Goal: Information Seeking & Learning: Understand process/instructions

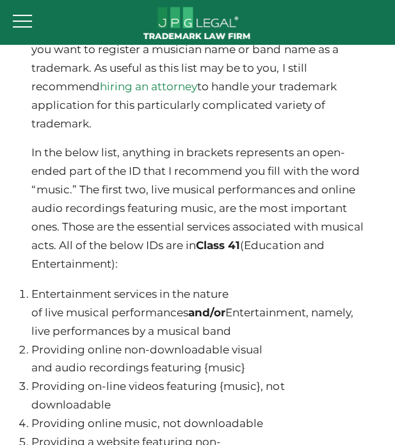
scroll to position [2628, 0]
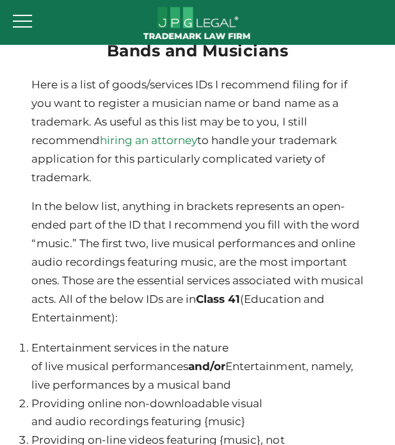
drag, startPoint x: 33, startPoint y: 354, endPoint x: 251, endPoint y: 387, distance: 221.1
click at [251, 387] on li "Entertainment services in the nature of live musical performances and/or Entert…" at bounding box center [197, 366] width 332 height 56
copy li "Entertainment services in the nature of live musical performances and/or Entert…"
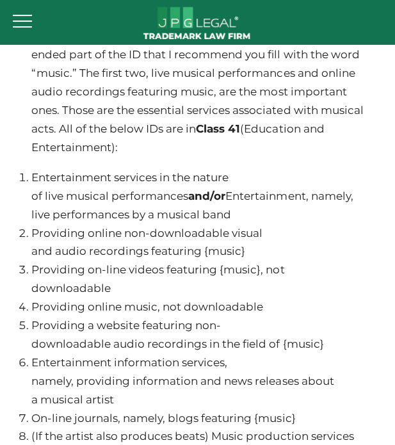
scroll to position [2820, 0]
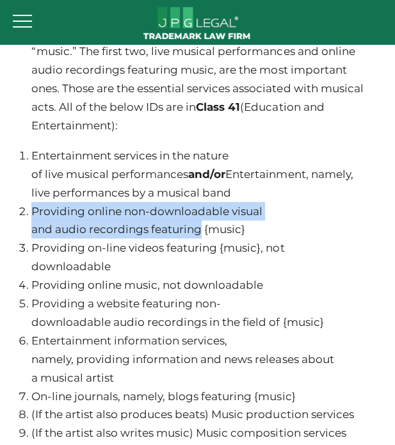
drag, startPoint x: 32, startPoint y: 212, endPoint x: 199, endPoint y: 236, distance: 168.4
click at [199, 236] on li "Providing online non-downloadable visual and audio recordings featuring {music}" at bounding box center [197, 220] width 332 height 37
copy li "Providing online non-downloadable visual and audio recordings featuring"
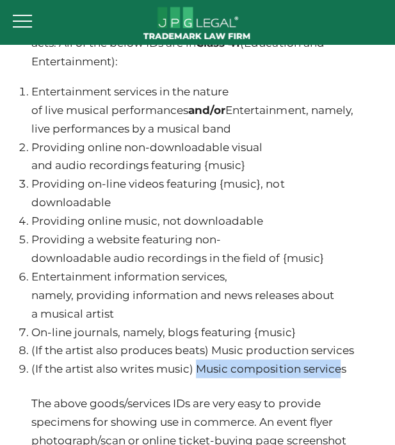
click at [197, 372] on li "(If the artist also writes music) Music composition services" at bounding box center [197, 369] width 332 height 19
click at [197, 369] on li "(If the artist also writes music) Music composition services" at bounding box center [197, 369] width 332 height 19
drag, startPoint x: 197, startPoint y: 369, endPoint x: 330, endPoint y: 383, distance: 133.4
drag, startPoint x: 313, startPoint y: 369, endPoint x: 318, endPoint y: 373, distance: 6.8
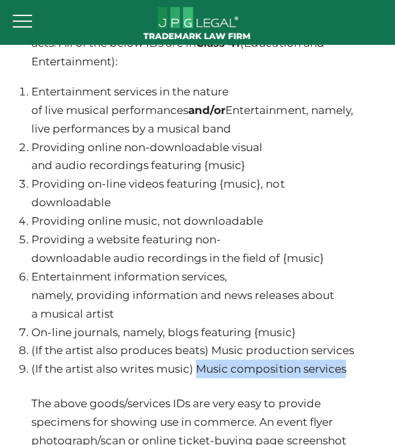
copy div "Music composition services"
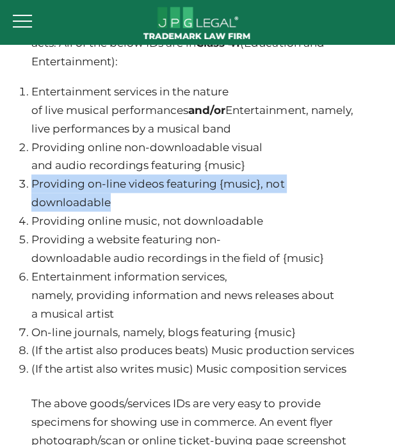
drag, startPoint x: 32, startPoint y: 186, endPoint x: 115, endPoint y: 213, distance: 86.9
click at [115, 211] on li "Providing on-line videos featuring {music}, not downloadable" at bounding box center [197, 192] width 332 height 37
copy li "Providing on-line videos featuring {music}, not downloadable"
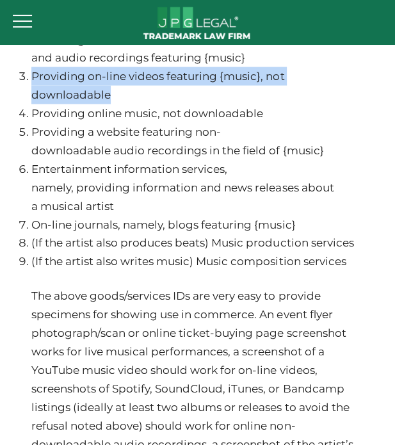
scroll to position [3012, 0]
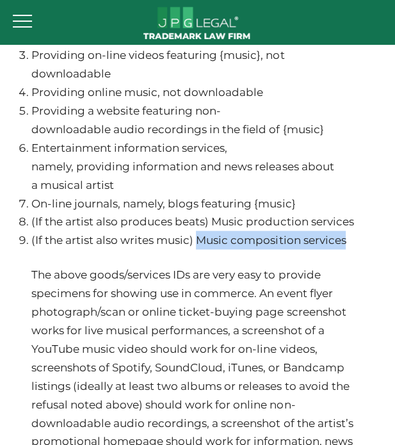
drag, startPoint x: 347, startPoint y: 245, endPoint x: 199, endPoint y: 249, distance: 147.4
click at [199, 249] on li "(If the artist also writes music) Music composition services" at bounding box center [197, 240] width 332 height 19
copy li "Music composition services"
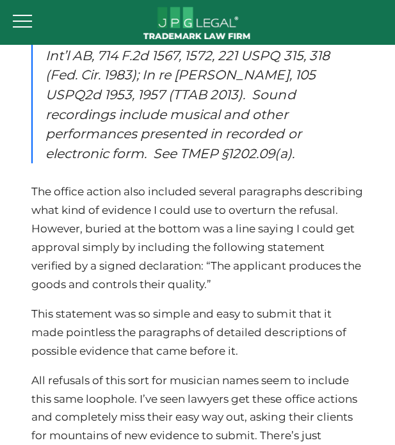
scroll to position [1997, 0]
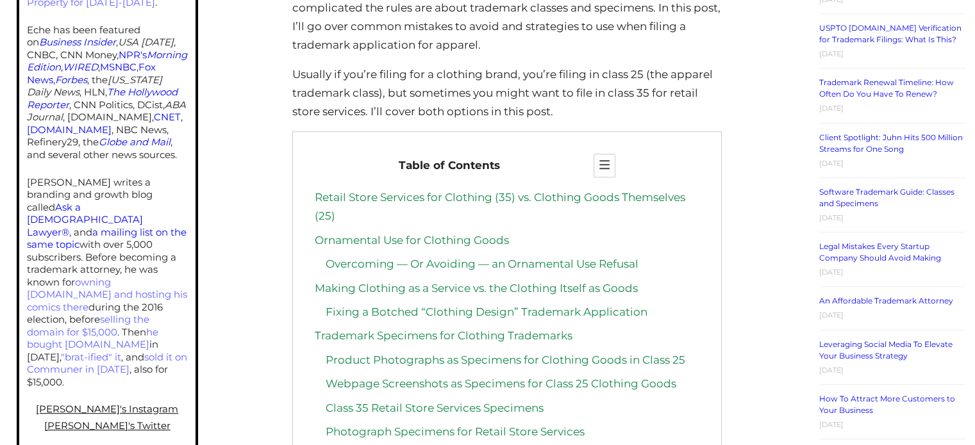
scroll to position [577, 0]
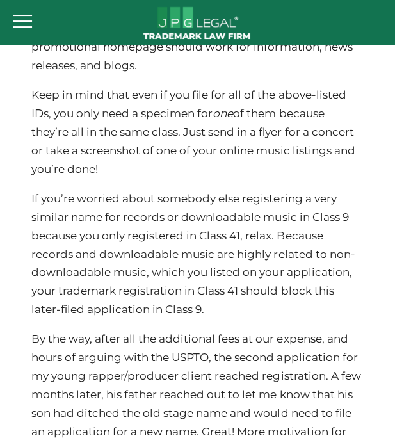
scroll to position [3471, 0]
